Goal: Task Accomplishment & Management: Manage account settings

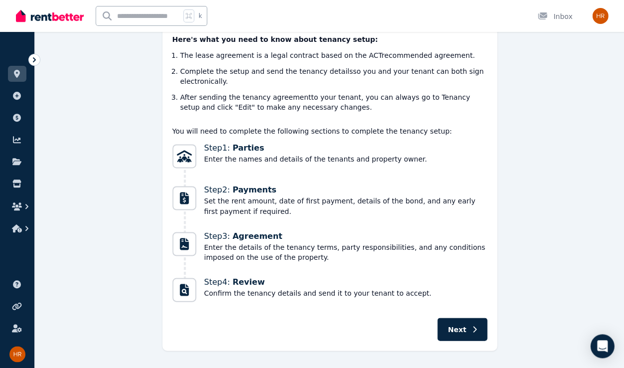
scroll to position [190, 0]
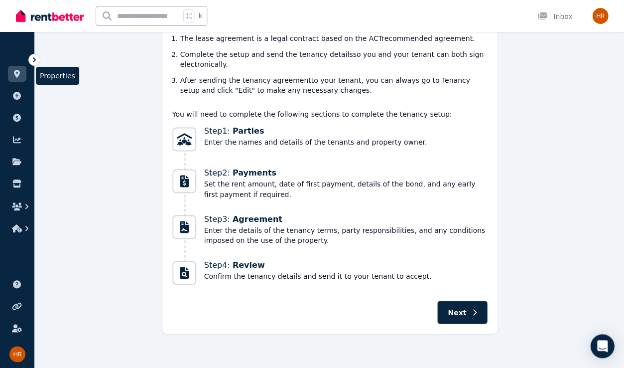
click at [17, 72] on icon at bounding box center [17, 74] width 6 height 8
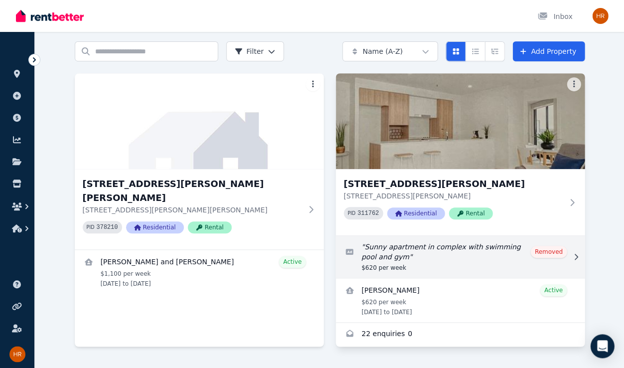
scroll to position [52, 0]
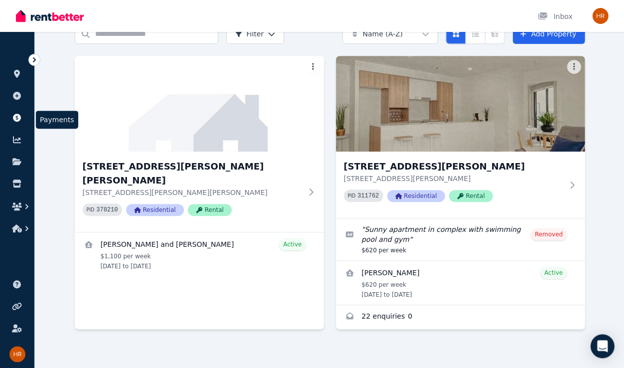
click at [17, 116] on icon at bounding box center [17, 118] width 10 height 8
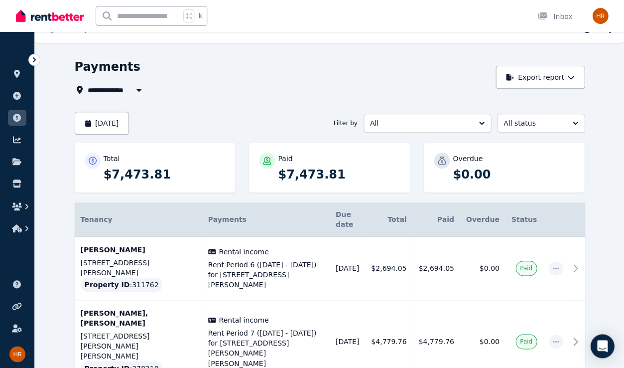
scroll to position [34, 0]
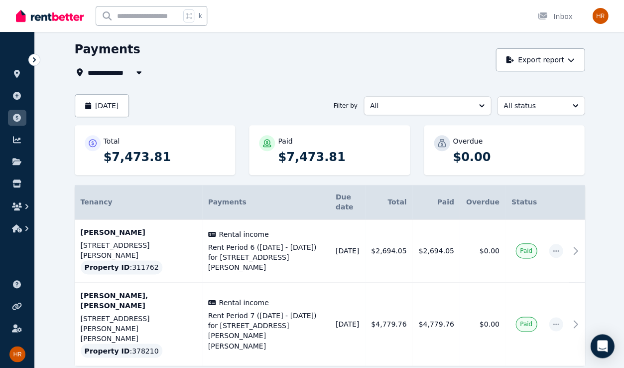
click at [140, 71] on icon "button" at bounding box center [138, 72] width 5 height 3
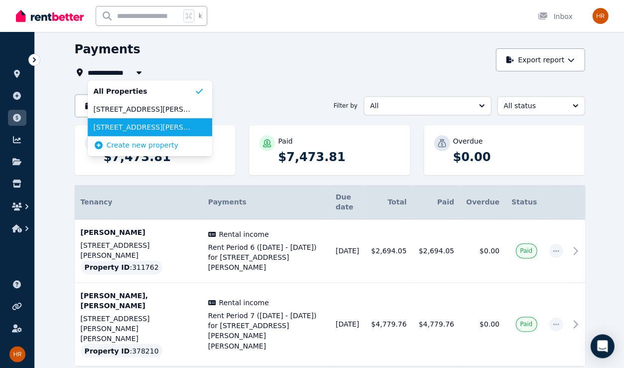
click at [138, 126] on span "[STREET_ADDRESS][PERSON_NAME]" at bounding box center [144, 127] width 101 height 10
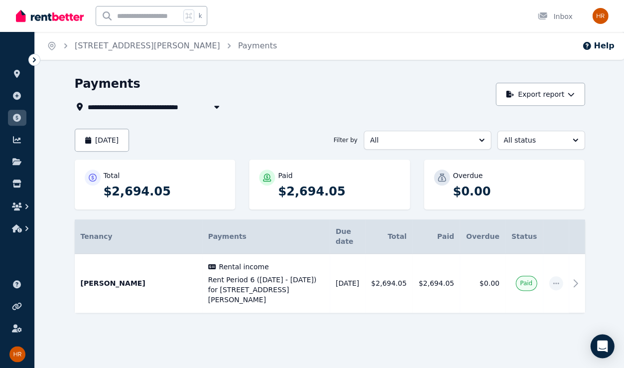
type input "**********"
click at [307, 94] on div "**********" at bounding box center [283, 94] width 416 height 37
click at [149, 49] on link "[STREET_ADDRESS][PERSON_NAME]" at bounding box center [147, 45] width 145 height 9
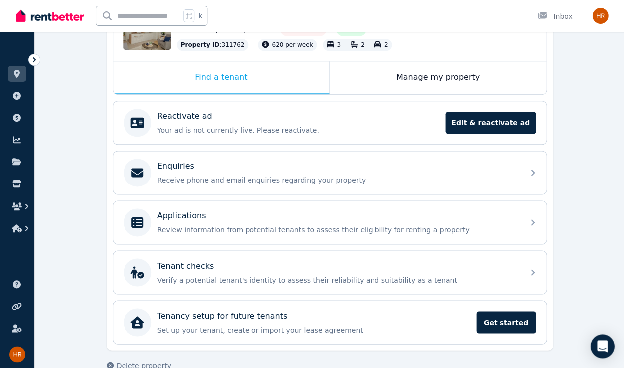
scroll to position [162, 0]
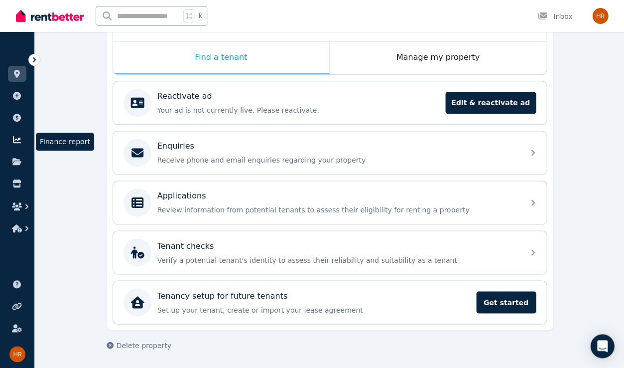
click at [17, 136] on icon at bounding box center [17, 140] width 10 height 8
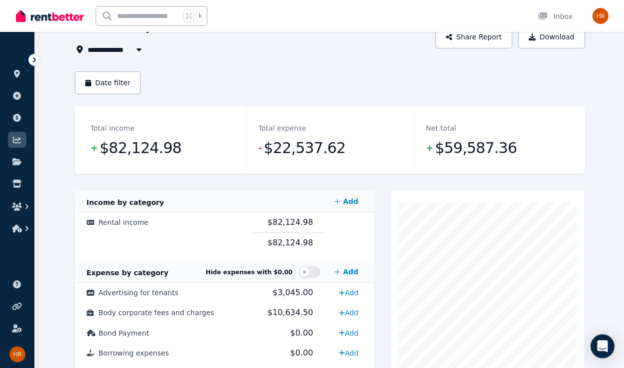
scroll to position [34, 0]
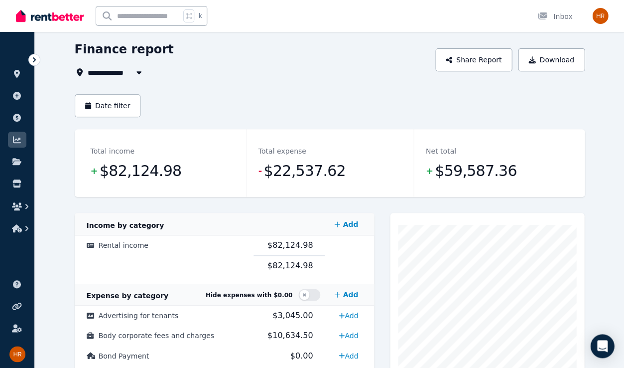
click at [136, 70] on icon "button" at bounding box center [139, 72] width 10 height 8
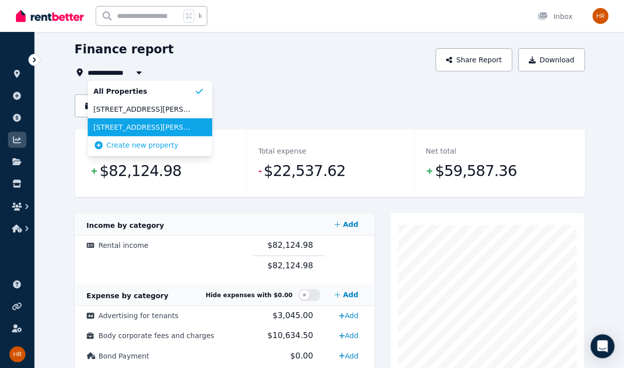
click at [133, 123] on span "[STREET_ADDRESS][PERSON_NAME]" at bounding box center [144, 127] width 101 height 10
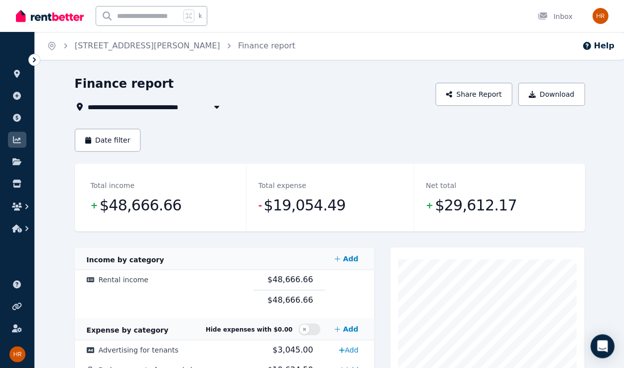
type input "**********"
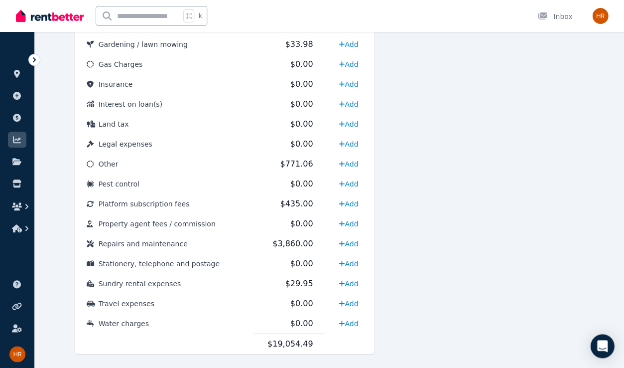
scroll to position [495, 0]
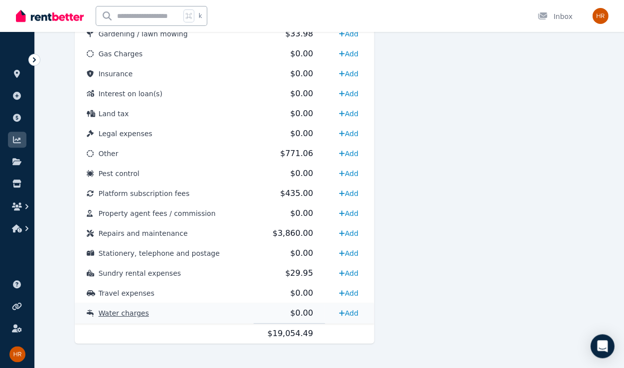
click at [131, 309] on span "Water charges" at bounding box center [124, 313] width 50 height 8
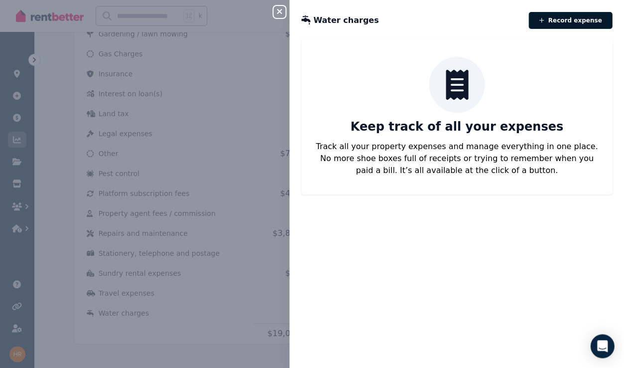
click at [307, 25] on button "Record expense" at bounding box center [571, 20] width 84 height 17
select select "**********"
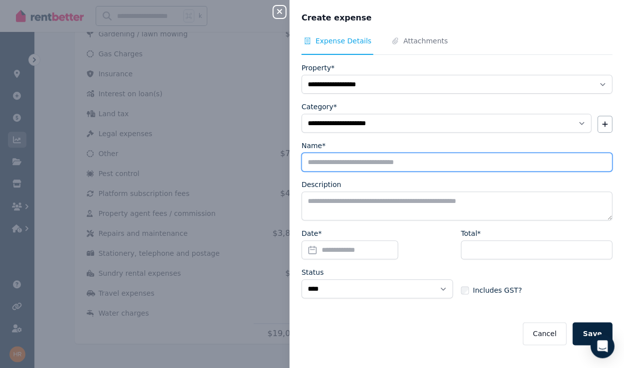
click at [307, 161] on input "Name*" at bounding box center [456, 161] width 311 height 19
type input "**********"
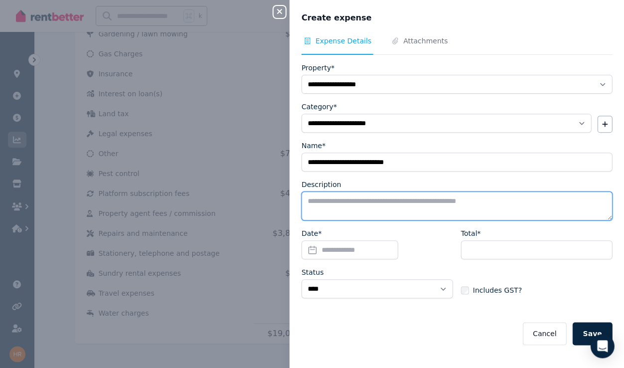
click at [307, 202] on textarea "Description" at bounding box center [456, 205] width 311 height 29
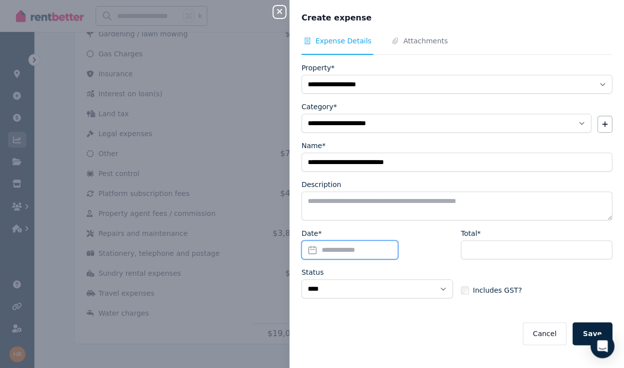
click at [307, 247] on input "Date*" at bounding box center [349, 249] width 97 height 19
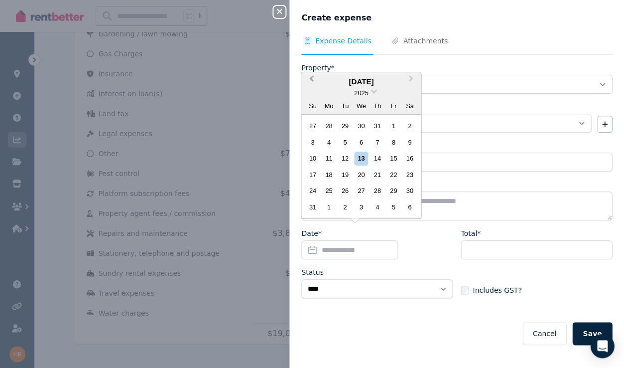
click at [307, 81] on span "Previous Month" at bounding box center [311, 80] width 0 height 15
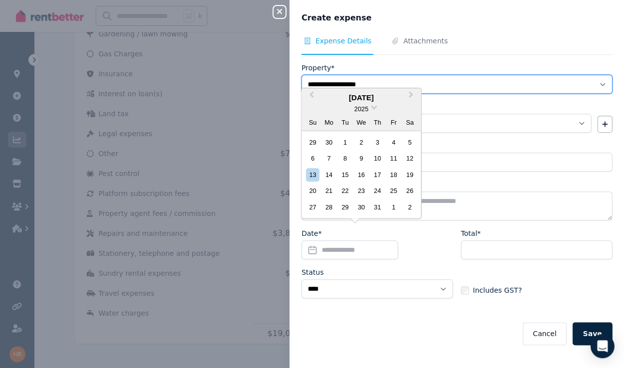
click at [307, 79] on select "**********" at bounding box center [456, 84] width 311 height 19
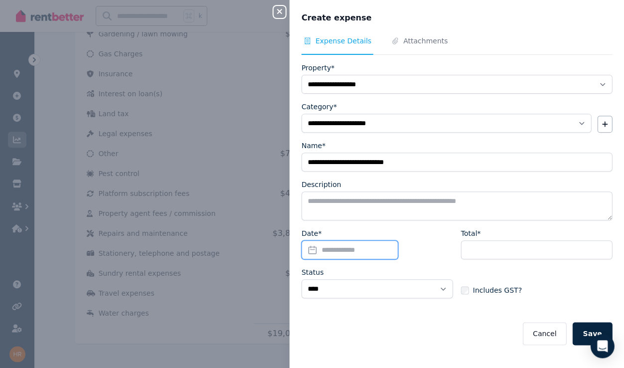
click at [307, 247] on input "Date*" at bounding box center [349, 249] width 97 height 19
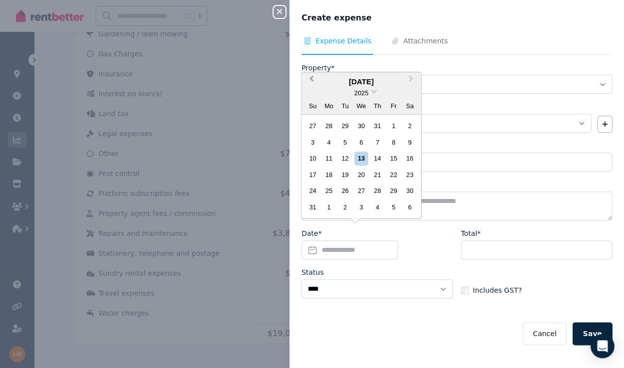
click at [307, 79] on span "Previous Month" at bounding box center [311, 80] width 0 height 15
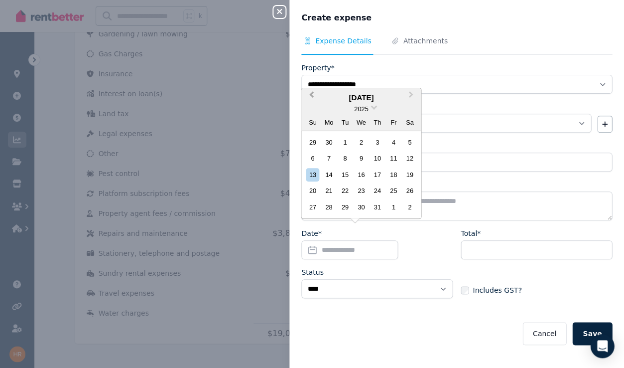
click at [307, 96] on span "Previous Month" at bounding box center [311, 96] width 0 height 15
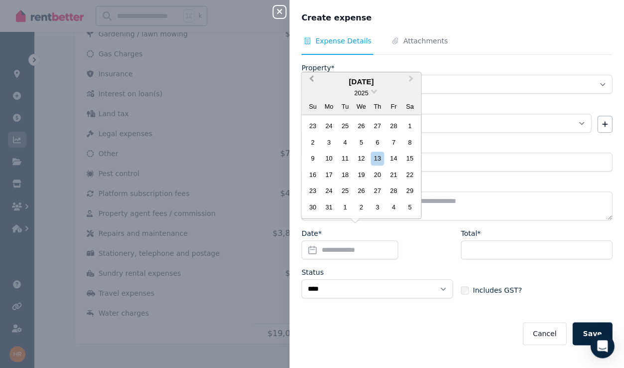
click at [307, 96] on div "2025" at bounding box center [361, 93] width 120 height 10
click at [307, 80] on span "Previous Month" at bounding box center [311, 80] width 0 height 15
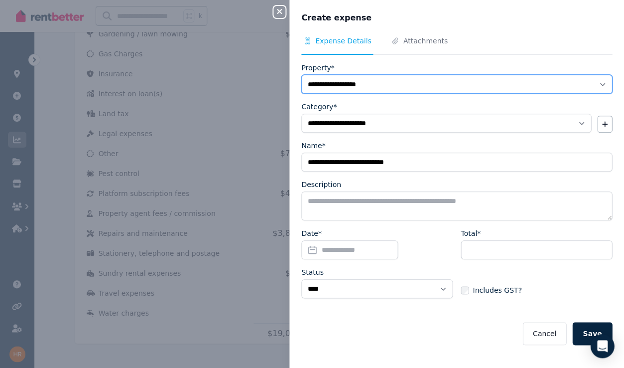
drag, startPoint x: 312, startPoint y: 80, endPoint x: 329, endPoint y: 249, distance: 170.2
click at [307, 249] on form "**********" at bounding box center [456, 204] width 311 height 282
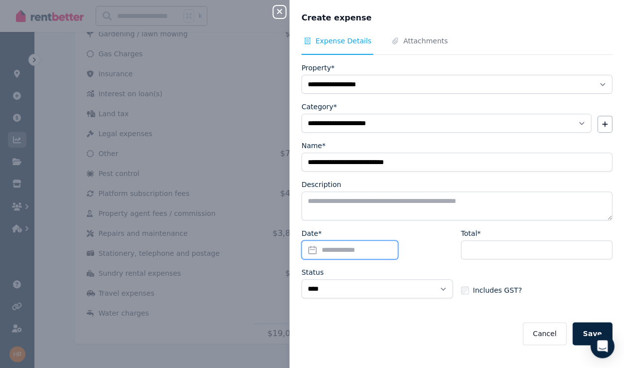
click at [307, 248] on input "Date*" at bounding box center [349, 249] width 97 height 19
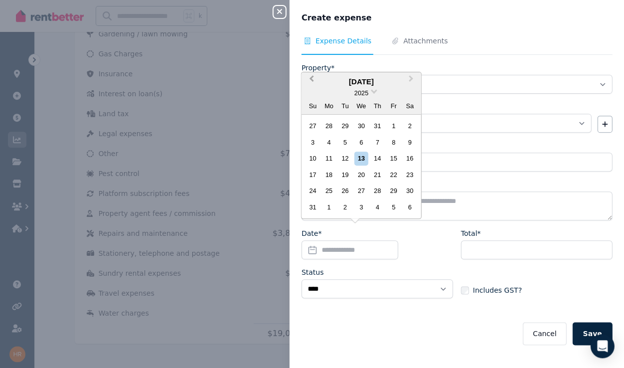
click at [307, 81] on span "Previous Month" at bounding box center [311, 80] width 0 height 15
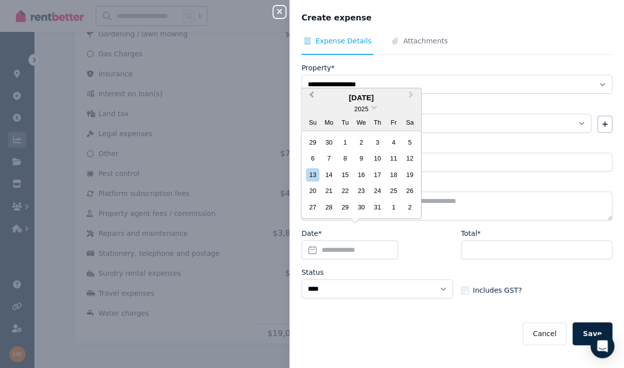
click at [307, 98] on span "Previous Month" at bounding box center [311, 96] width 0 height 15
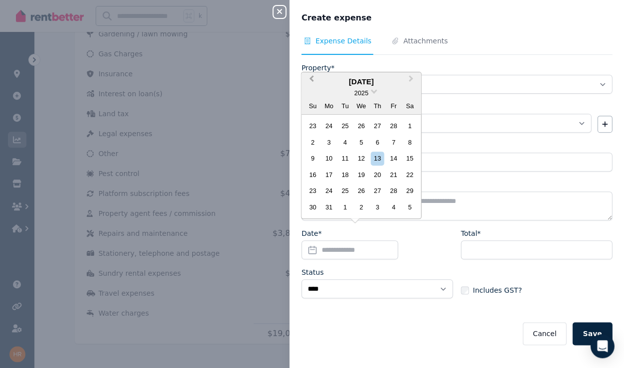
click at [307, 81] on span "Previous Month" at bounding box center [311, 80] width 0 height 15
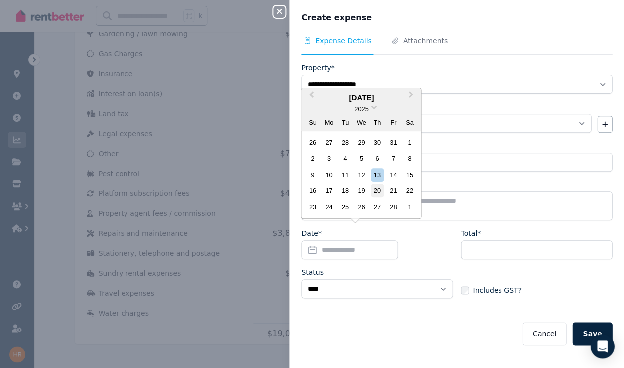
click at [307, 192] on div "20" at bounding box center [377, 190] width 13 height 13
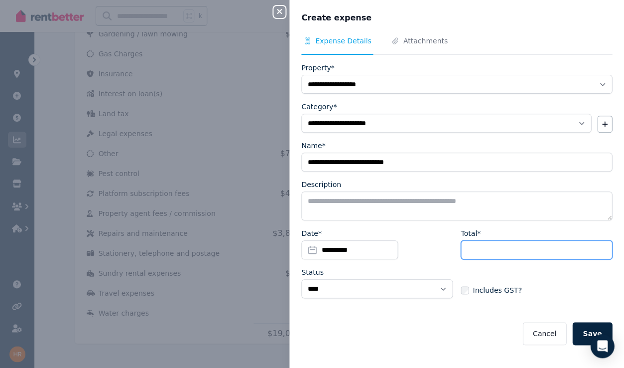
click at [307, 249] on input "Total*" at bounding box center [536, 249] width 151 height 19
type input "******"
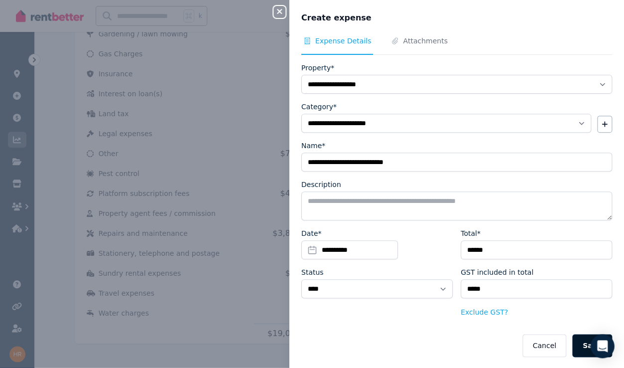
click at [307, 319] on button "Save" at bounding box center [592, 345] width 40 height 23
select select
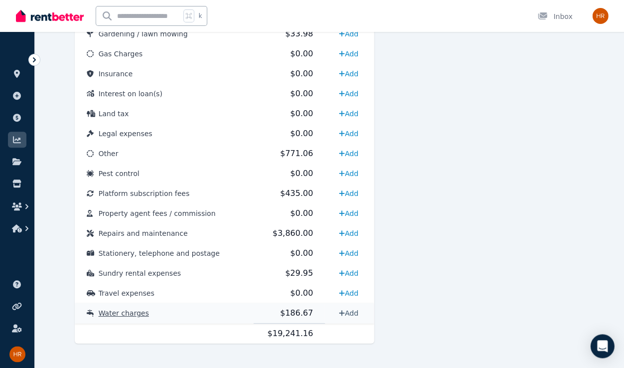
click at [307, 305] on link "Add" at bounding box center [348, 313] width 27 height 16
select select "**********"
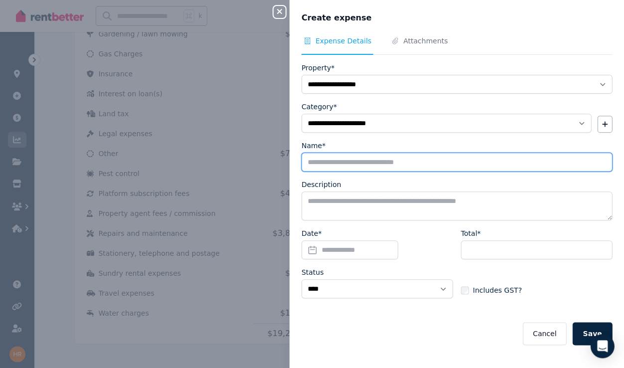
click at [307, 161] on input "Name*" at bounding box center [456, 161] width 311 height 19
type input "**********"
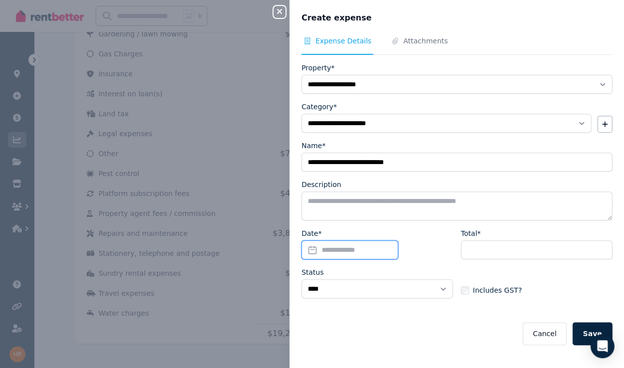
click at [307, 246] on input "Date*" at bounding box center [349, 249] width 97 height 19
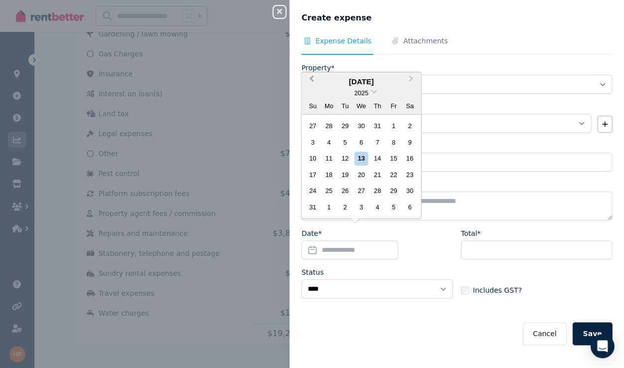
click at [307, 79] on span "Previous Month" at bounding box center [311, 80] width 0 height 15
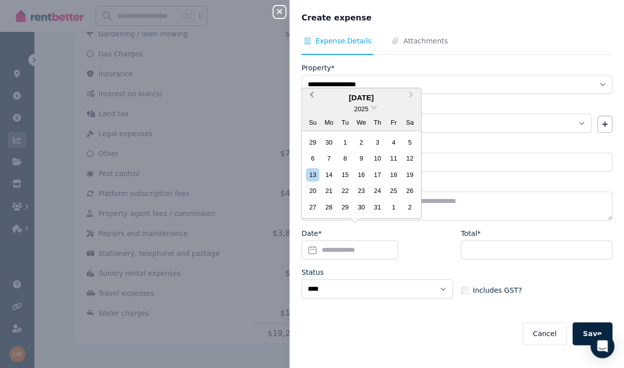
click at [307, 96] on span "Previous Month" at bounding box center [311, 96] width 0 height 15
click at [307, 97] on span "Previous Month" at bounding box center [311, 96] width 0 height 15
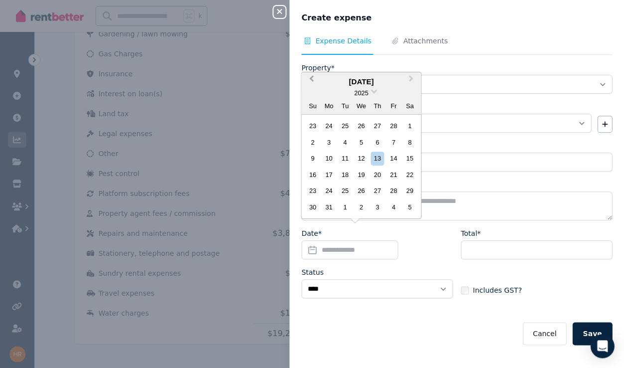
click at [307, 81] on span "Previous Month" at bounding box center [311, 80] width 0 height 15
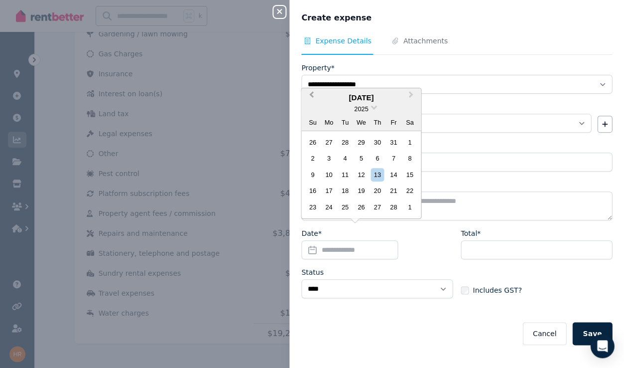
click at [307, 97] on span "Previous Month" at bounding box center [311, 96] width 0 height 15
click at [307, 98] on span "Previous Month" at bounding box center [311, 96] width 0 height 15
click at [307, 99] on span "Previous Month" at bounding box center [311, 96] width 0 height 15
click at [307, 99] on button "Previous Month" at bounding box center [310, 97] width 16 height 16
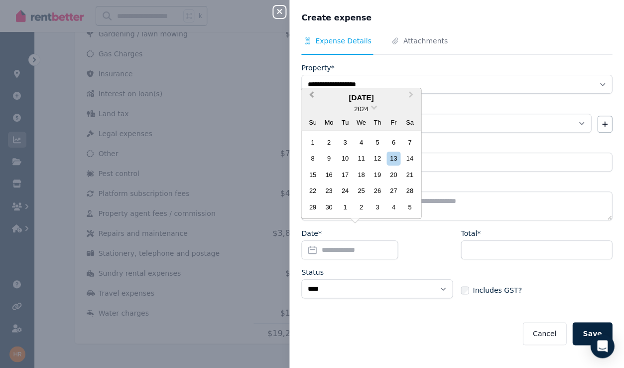
click at [307, 99] on button "Previous Month" at bounding box center [310, 97] width 16 height 16
click at [307, 100] on button "Previous Month" at bounding box center [310, 97] width 16 height 16
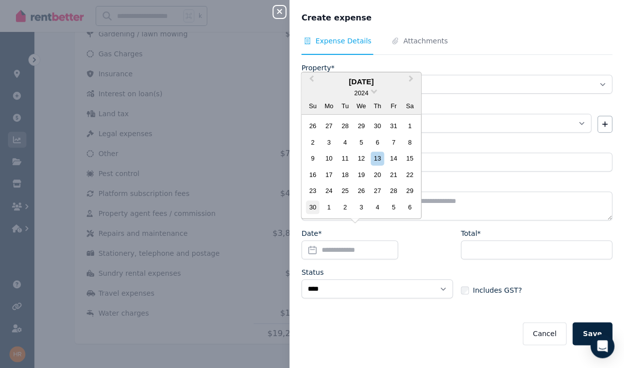
click at [307, 209] on div "30" at bounding box center [312, 206] width 13 height 13
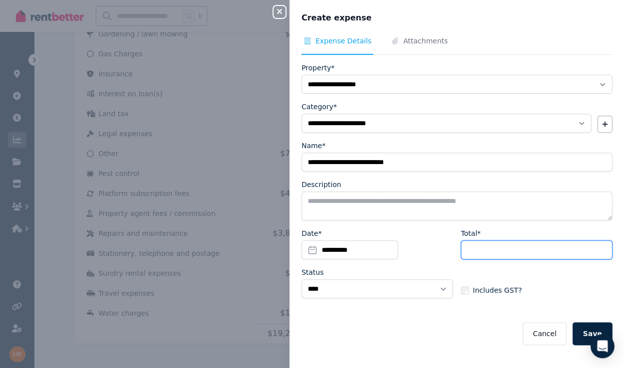
click at [307, 249] on input "Total*" at bounding box center [536, 249] width 151 height 19
type input "******"
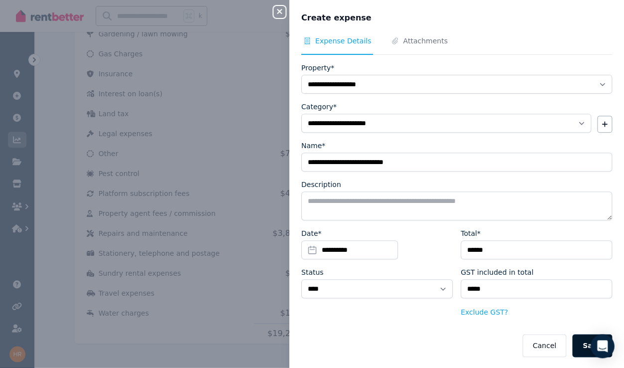
click at [307, 319] on button "Save" at bounding box center [592, 345] width 40 height 23
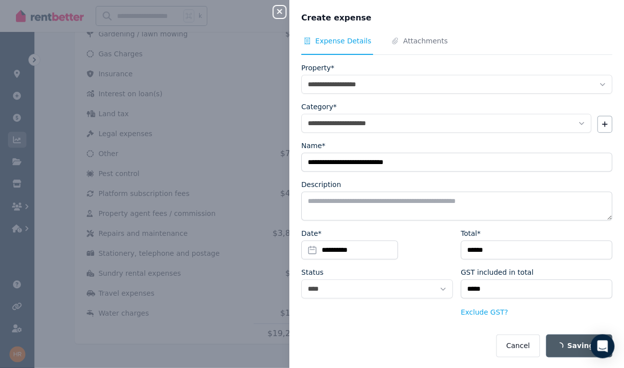
select select
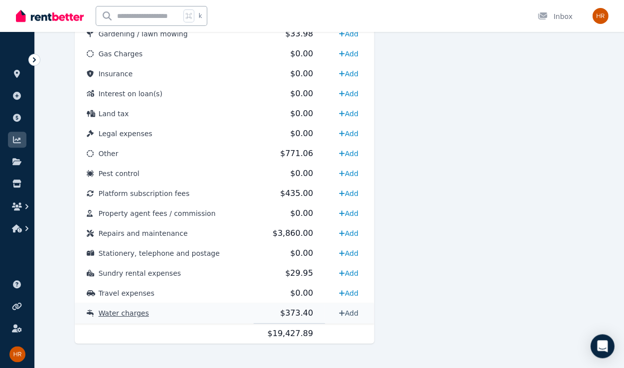
click at [307, 305] on link "Add" at bounding box center [348, 313] width 27 height 16
select select "**********"
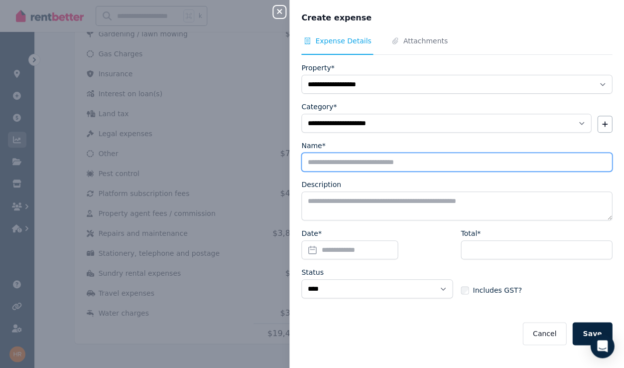
click at [307, 160] on input "Name*" at bounding box center [456, 161] width 311 height 19
type input "**********"
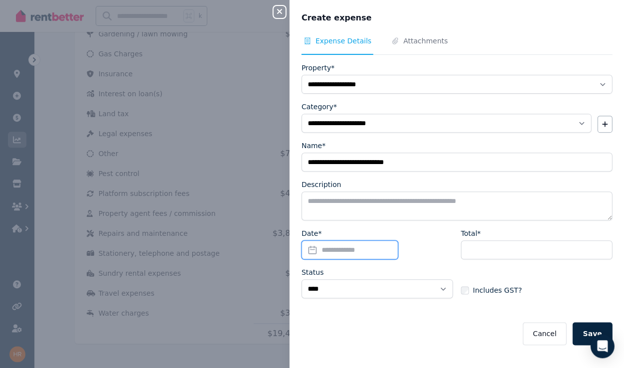
click at [307, 255] on input "Date*" at bounding box center [349, 249] width 97 height 19
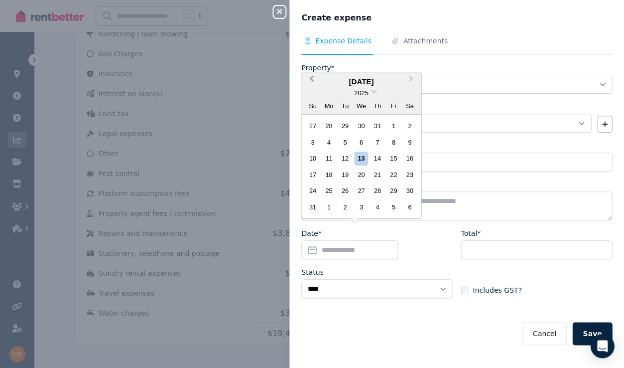
click at [307, 81] on span "Previous Month" at bounding box center [311, 80] width 0 height 15
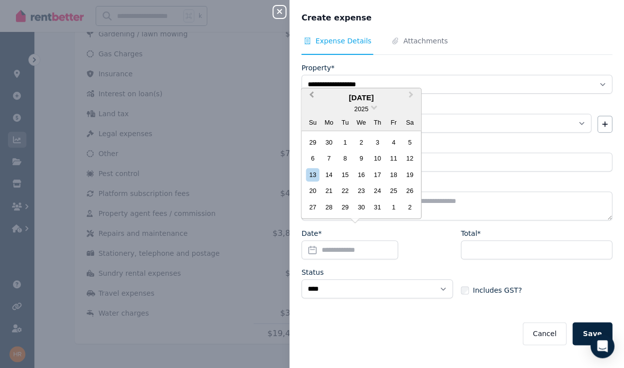
click at [307, 99] on button "Previous Month" at bounding box center [310, 97] width 16 height 16
click at [307, 100] on button "Previous Month" at bounding box center [310, 97] width 16 height 16
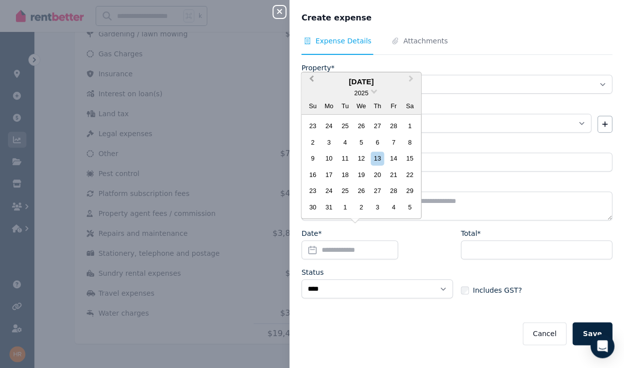
click at [307, 80] on span "Previous Month" at bounding box center [311, 80] width 0 height 15
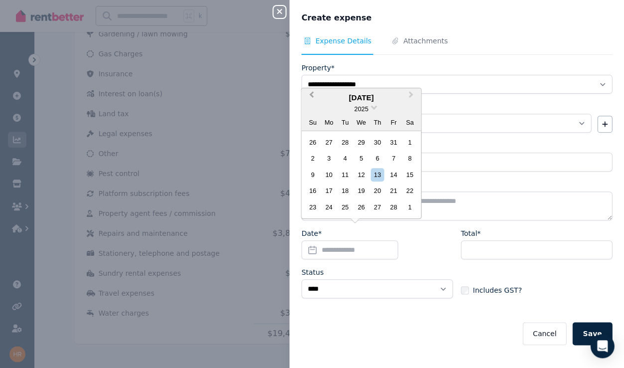
click at [307, 96] on span "Previous Month" at bounding box center [311, 96] width 0 height 15
click at [307, 97] on span "Previous Month" at bounding box center [311, 96] width 0 height 15
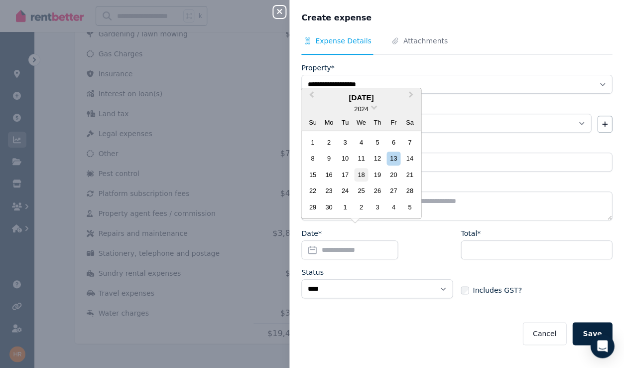
click at [307, 177] on div "18" at bounding box center [360, 174] width 13 height 13
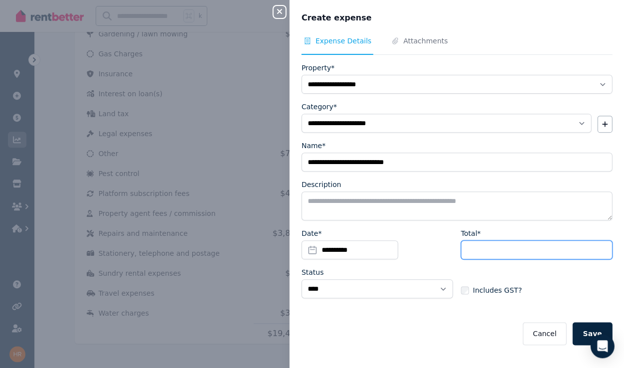
click at [307, 248] on input "Total*" at bounding box center [536, 249] width 151 height 19
type input "******"
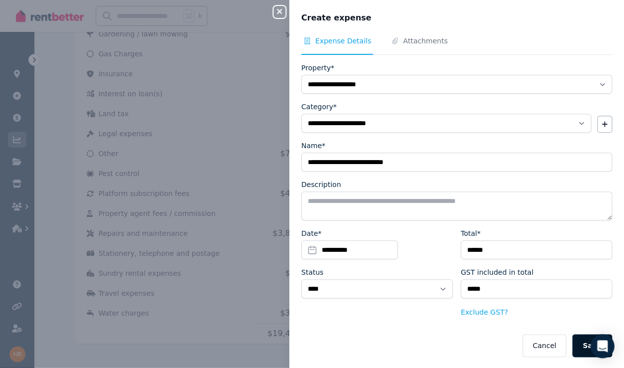
click at [307, 319] on button "Save" at bounding box center [592, 345] width 40 height 23
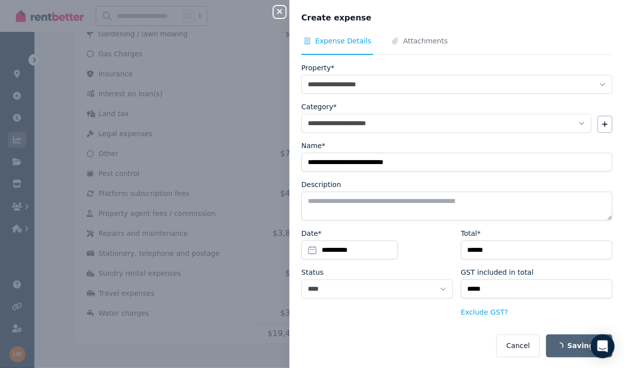
select select
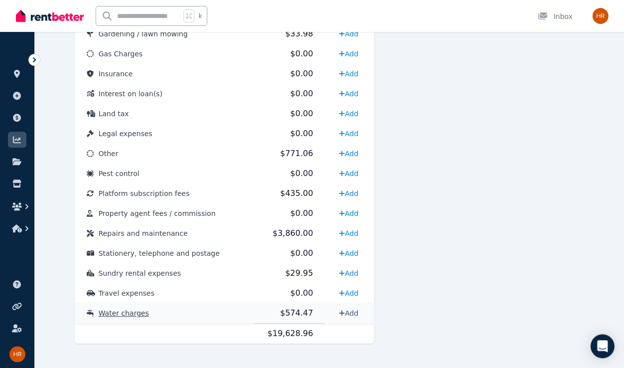
click at [307, 305] on link "Add" at bounding box center [348, 313] width 27 height 16
select select "**********"
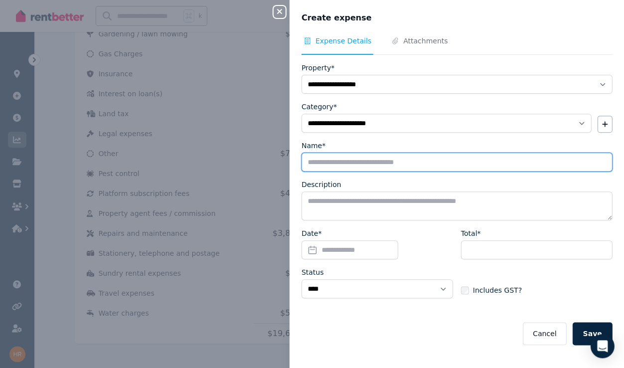
click at [307, 162] on input "Name*" at bounding box center [456, 161] width 311 height 19
type input "**********"
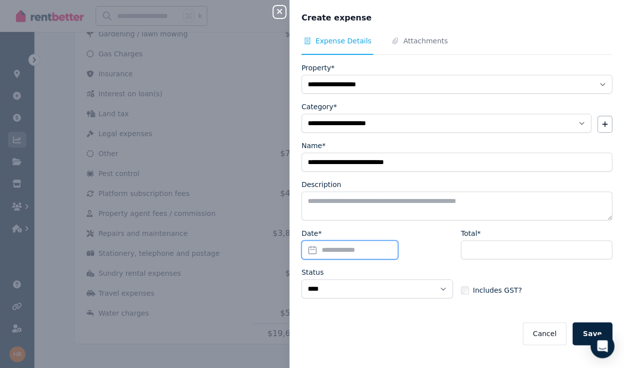
click at [307, 245] on input "Date*" at bounding box center [349, 249] width 97 height 19
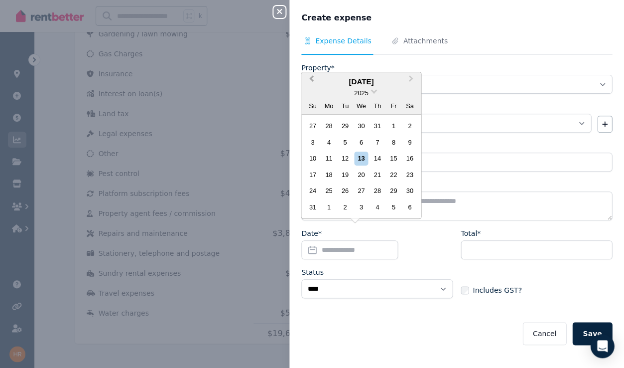
click at [307, 81] on span "Previous Month" at bounding box center [311, 80] width 0 height 15
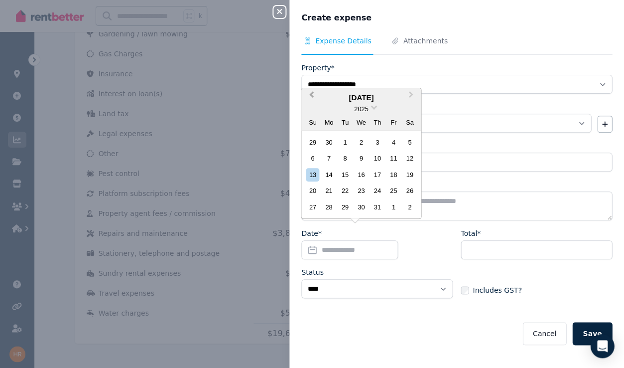
click at [307, 96] on span "Previous Month" at bounding box center [311, 96] width 0 height 15
click at [307, 102] on button "Previous Month" at bounding box center [310, 97] width 16 height 16
click at [307, 97] on span "Previous Month" at bounding box center [311, 96] width 0 height 15
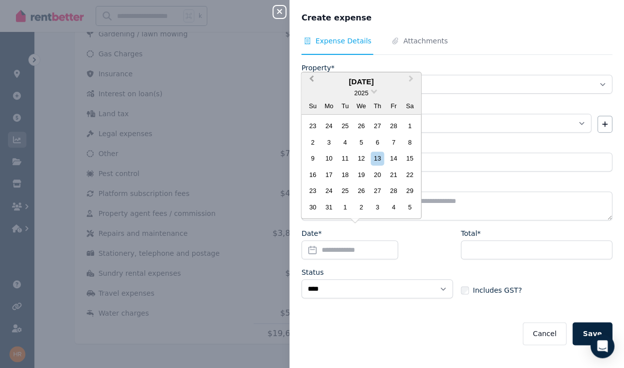
click at [307, 81] on span "Previous Month" at bounding box center [311, 80] width 0 height 15
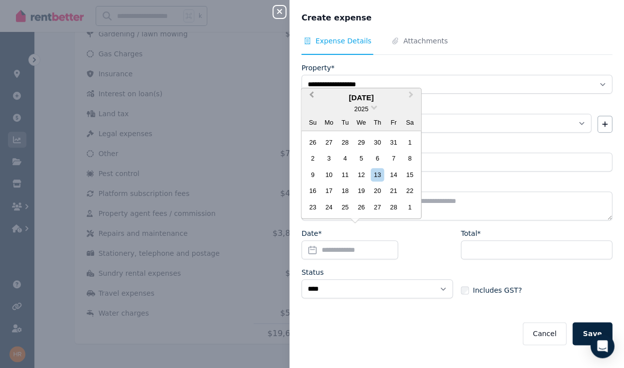
click at [307, 97] on span "Previous Month" at bounding box center [311, 96] width 0 height 15
click at [307, 207] on div "31" at bounding box center [344, 206] width 13 height 13
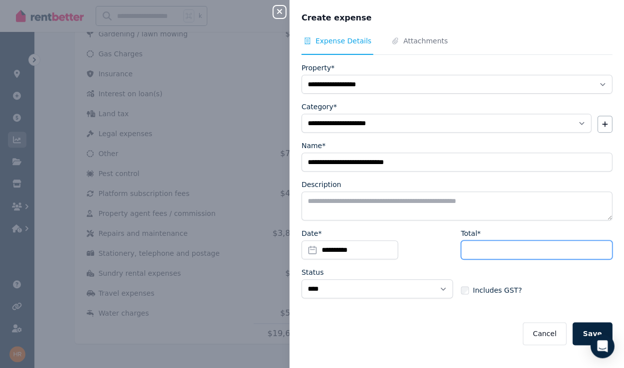
click at [307, 251] on input "Total*" at bounding box center [536, 249] width 151 height 19
type input "******"
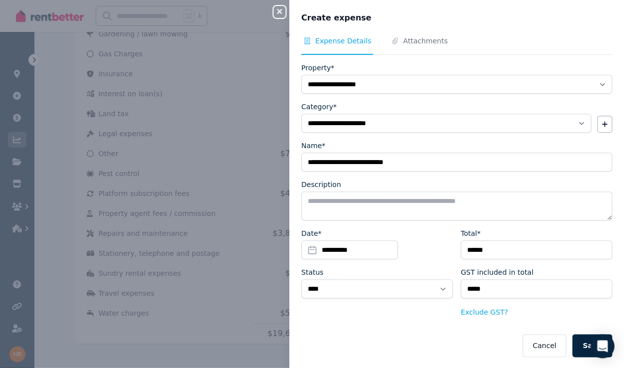
click at [307, 319] on button "Save" at bounding box center [592, 345] width 40 height 23
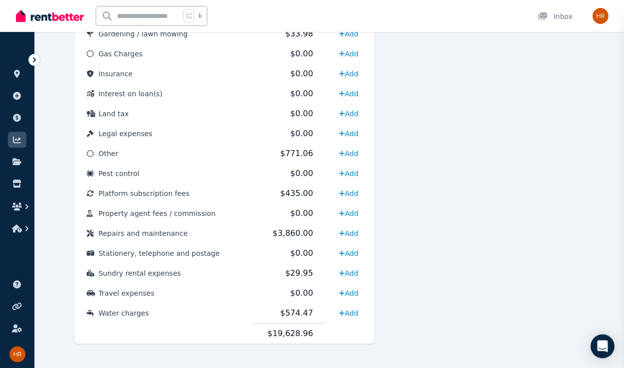
select select
click at [307, 305] on link "Add" at bounding box center [348, 313] width 27 height 16
select select "**********"
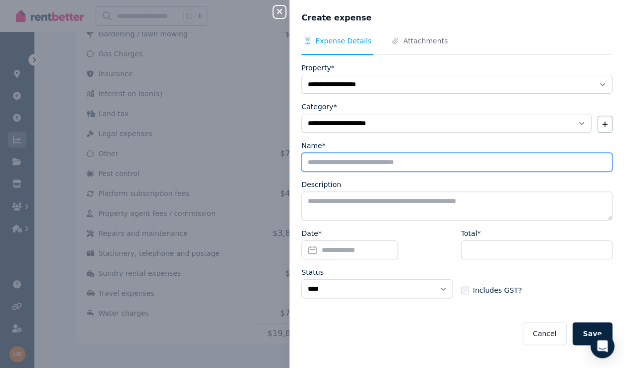
click at [307, 159] on input "Name*" at bounding box center [456, 161] width 311 height 19
type input "**********"
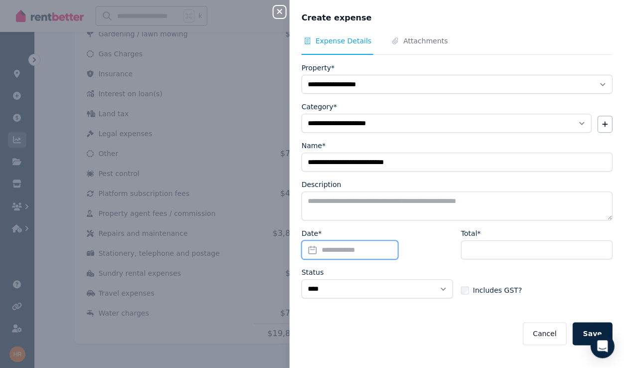
click at [307, 249] on input "Date*" at bounding box center [349, 249] width 97 height 19
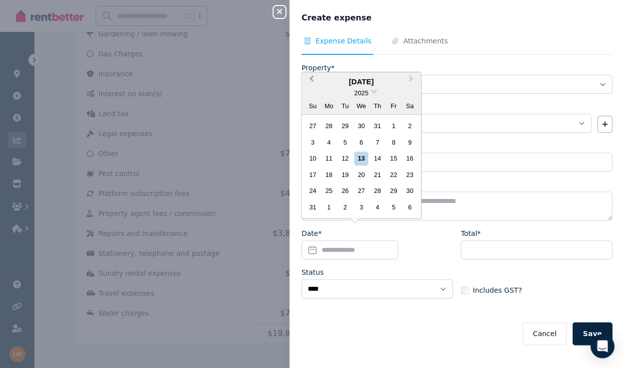
click at [307, 78] on span "Previous Month" at bounding box center [311, 80] width 0 height 15
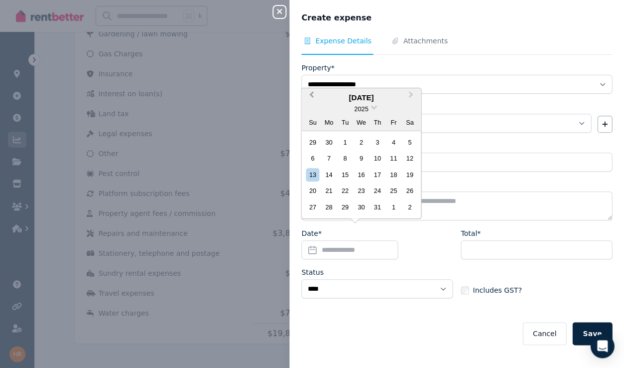
click at [307, 97] on span "Previous Month" at bounding box center [311, 96] width 0 height 15
click at [307, 209] on div "30" at bounding box center [328, 206] width 13 height 13
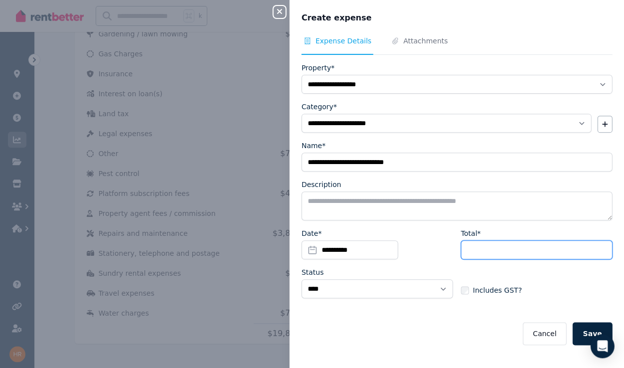
click at [307, 245] on input "Total*" at bounding box center [536, 249] width 151 height 19
type input "******"
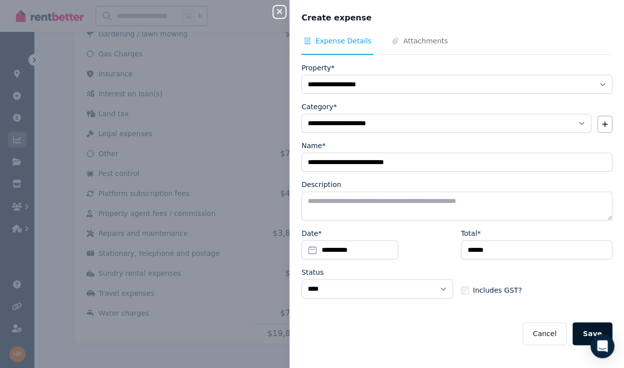
click at [307, 319] on button "Save" at bounding box center [592, 333] width 40 height 23
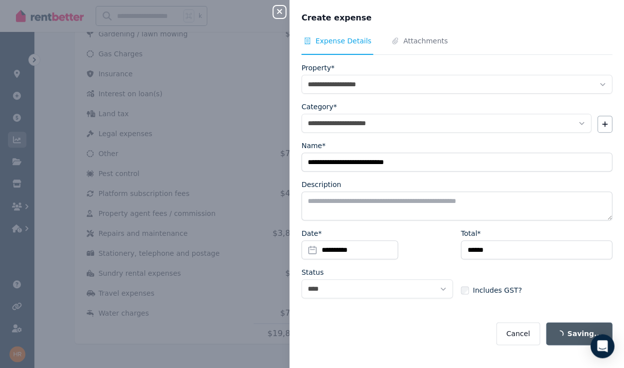
select select
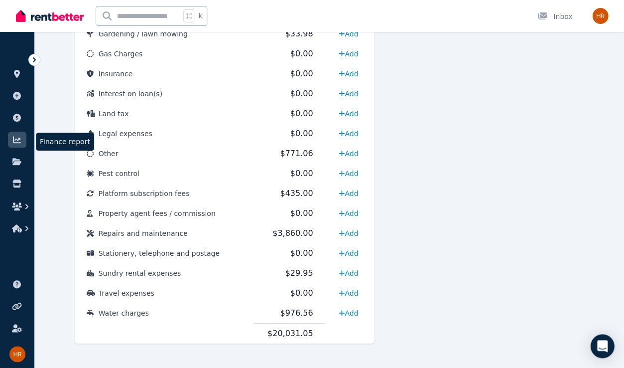
click at [16, 143] on link at bounding box center [17, 140] width 18 height 16
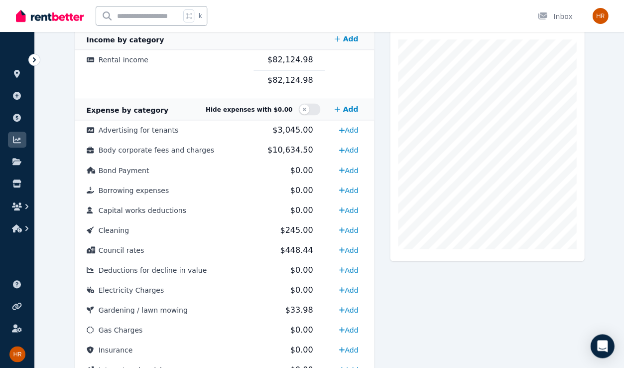
scroll to position [201, 0]
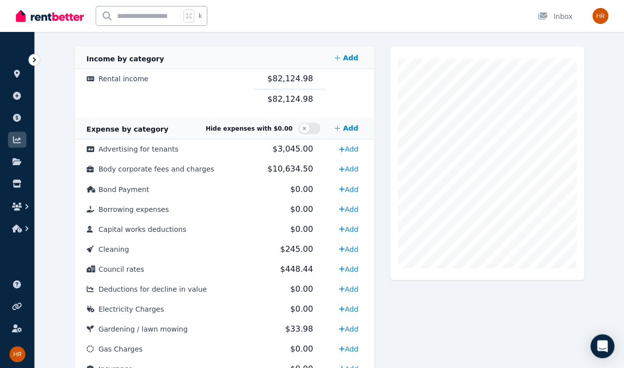
click at [307, 17] on img "button" at bounding box center [600, 16] width 16 height 16
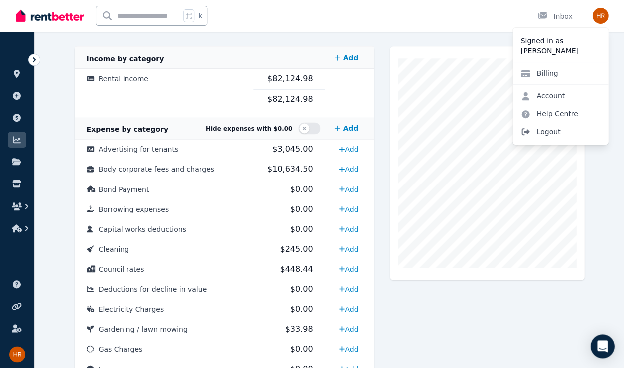
click at [307, 133] on span "Logout" at bounding box center [561, 132] width 96 height 18
